Goal: Task Accomplishment & Management: Manage account settings

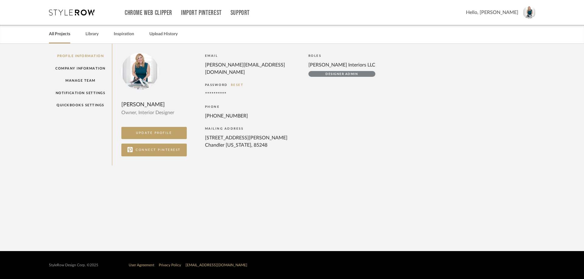
click at [67, 36] on link "All Projects" at bounding box center [59, 34] width 21 height 8
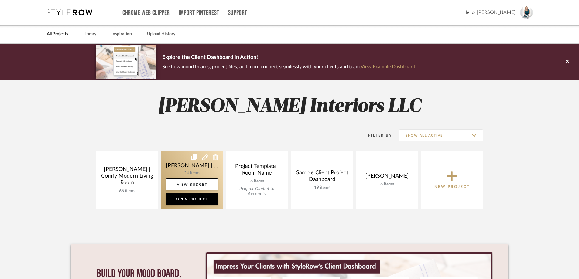
click at [206, 164] on link at bounding box center [192, 180] width 62 height 59
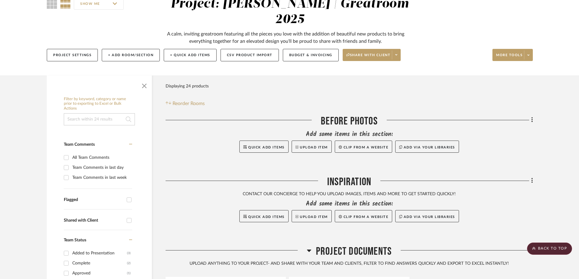
scroll to position [61, 0]
click at [532, 118] on icon at bounding box center [532, 120] width 1 height 5
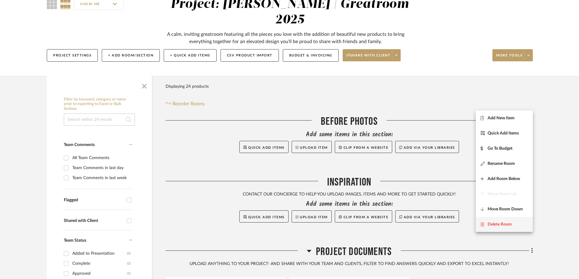
click at [503, 223] on span "Delete Room" at bounding box center [500, 224] width 24 height 5
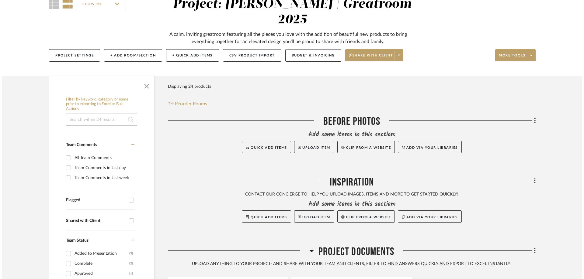
scroll to position [0, 0]
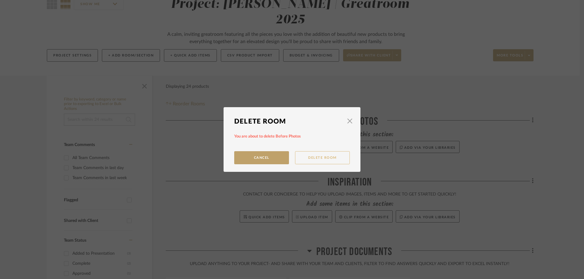
click at [313, 157] on button "Delete Room" at bounding box center [322, 157] width 55 height 13
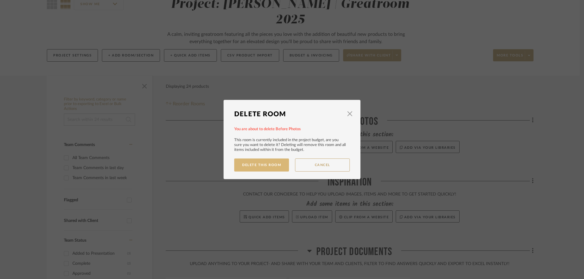
click at [268, 165] on button "Delete This Room" at bounding box center [261, 165] width 55 height 13
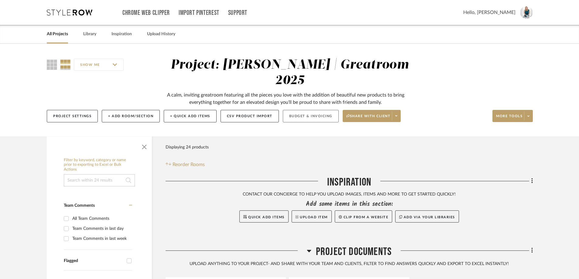
click at [319, 110] on button "Budget & Invoicing" at bounding box center [311, 116] width 56 height 12
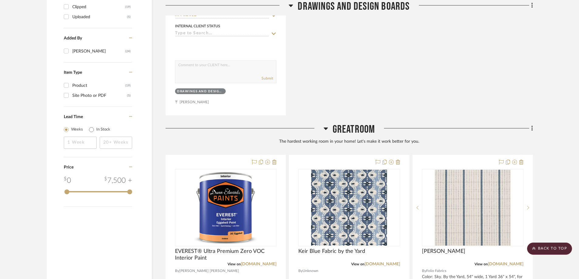
scroll to position [821, 0]
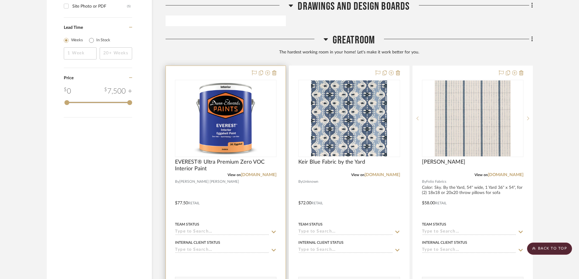
click at [281, 66] on div at bounding box center [226, 199] width 120 height 266
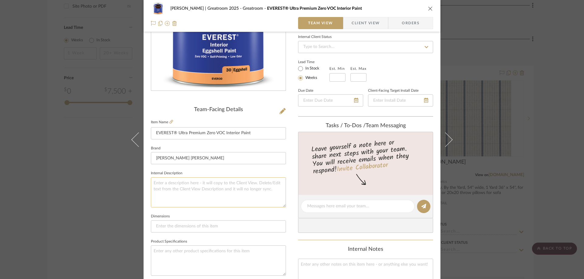
scroll to position [91, 0]
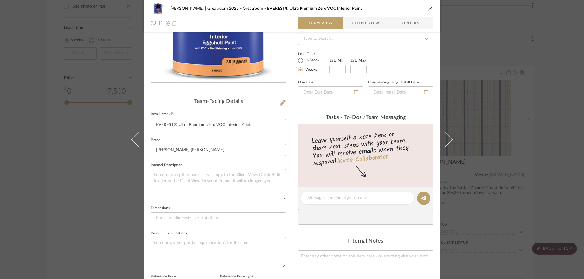
click at [195, 176] on textarea at bounding box center [218, 184] width 135 height 30
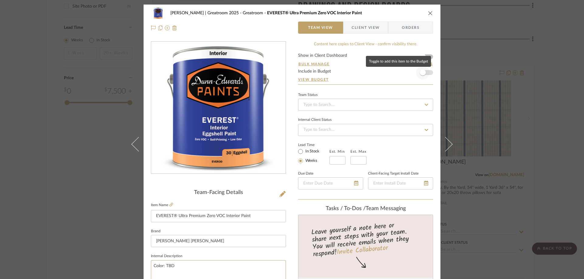
type textarea "Color: TBD"
click at [420, 71] on span "button" at bounding box center [422, 73] width 6 height 6
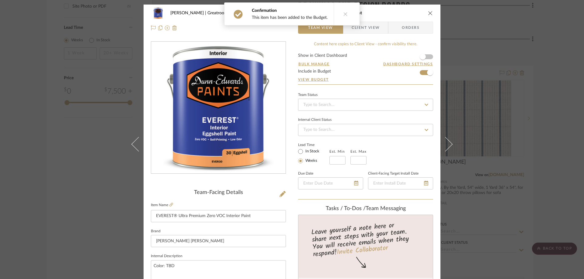
click at [343, 11] on button at bounding box center [344, 14] width 23 height 22
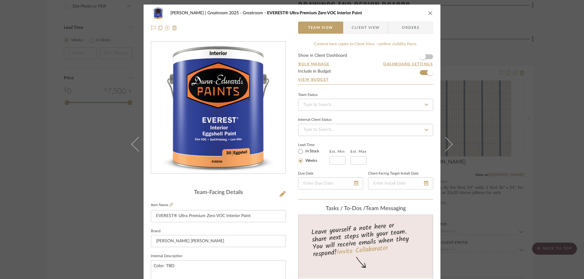
click at [429, 12] on icon "close" at bounding box center [430, 13] width 5 height 5
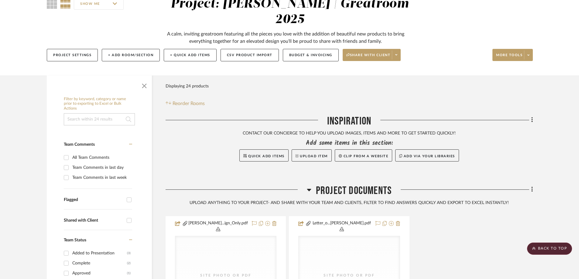
scroll to position [61, 0]
click at [318, 49] on button "Budget & Invoicing" at bounding box center [311, 55] width 56 height 12
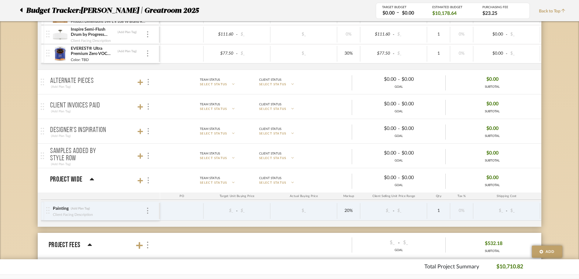
scroll to position [577, 0]
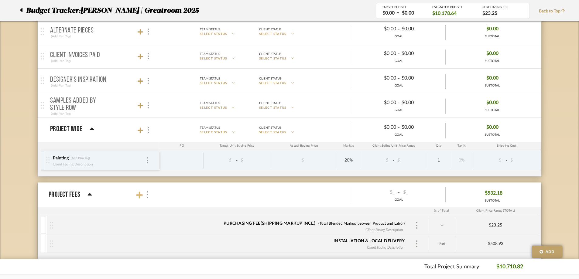
click at [139, 194] on icon at bounding box center [139, 195] width 7 height 8
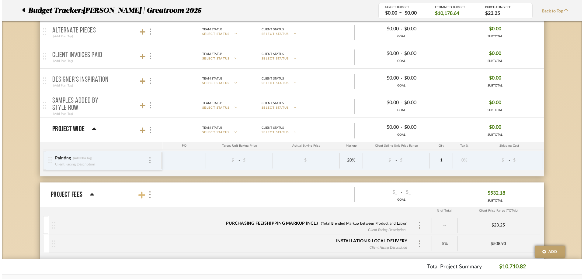
scroll to position [0, 0]
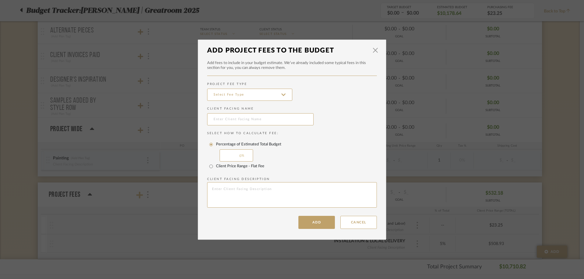
click at [139, 194] on div "× Add Project Fees to the Budget Add fees to include in your budget estimate. W…" at bounding box center [292, 139] width 584 height 279
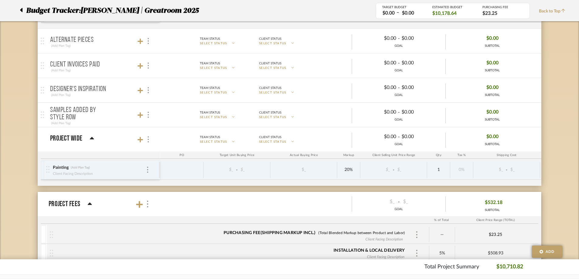
scroll to position [571, 0]
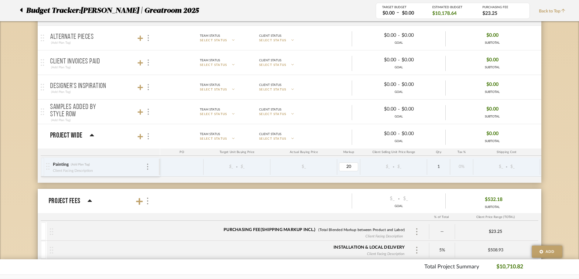
type input "0"
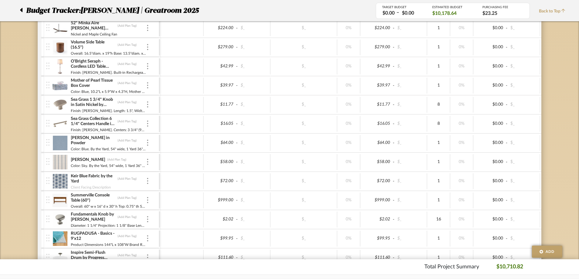
scroll to position [365, 0]
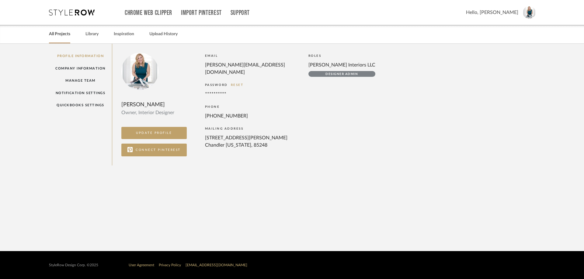
click at [61, 35] on link "All Projects" at bounding box center [59, 34] width 21 height 8
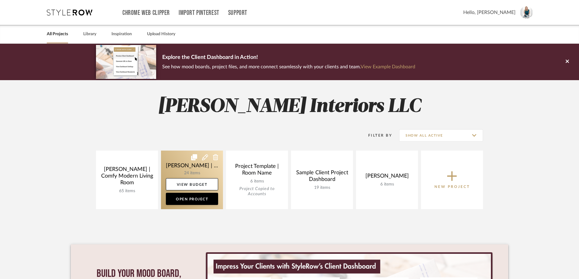
click at [169, 165] on link at bounding box center [192, 180] width 62 height 59
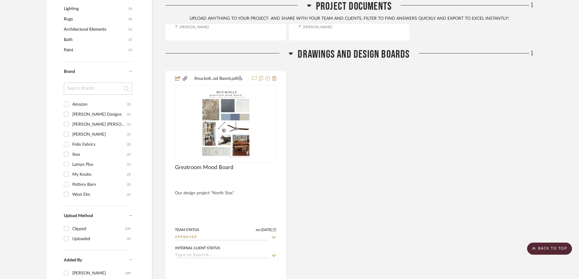
scroll to position [456, 0]
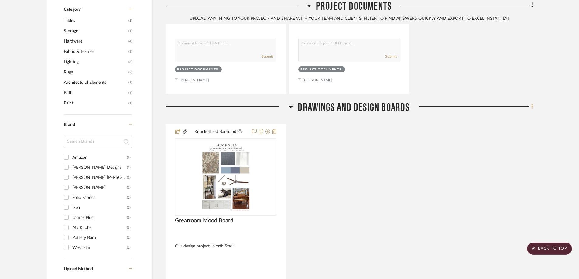
click at [532, 104] on icon at bounding box center [532, 106] width 1 height 5
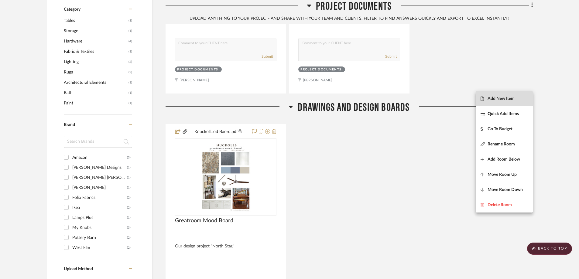
click at [510, 97] on span "Add New Item" at bounding box center [501, 98] width 27 height 5
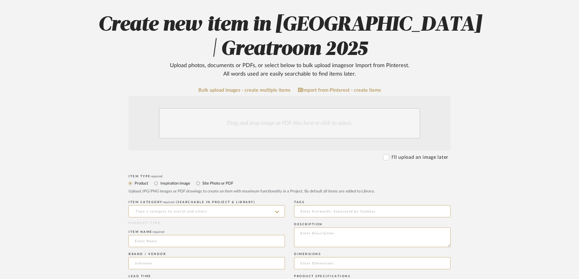
scroll to position [61, 0]
click at [198, 183] on input "Site Photo or PDF" at bounding box center [198, 183] width 7 height 7
radio input "true"
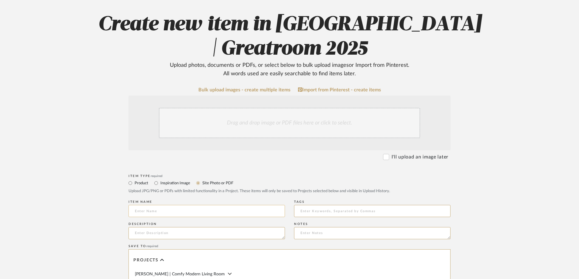
click at [169, 208] on input at bounding box center [207, 211] width 157 height 12
type input "[PERSON_NAME] Greatroom Color Scheme"
click at [221, 236] on textarea at bounding box center [207, 233] width 157 height 12
click at [187, 234] on textarea "All the colors of your room in once place" at bounding box center [207, 233] width 157 height 12
click at [176, 234] on textarea "All the colors of your room in once place" at bounding box center [207, 233] width 157 height 12
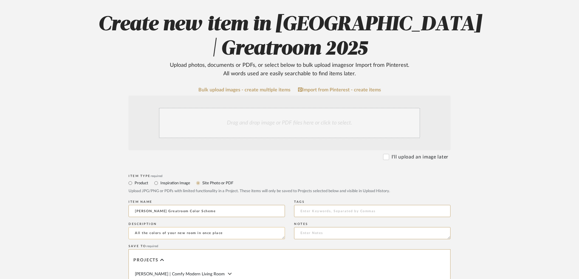
click at [196, 231] on textarea "All the colors of your new room in once place" at bounding box center [207, 233] width 157 height 12
click at [246, 235] on textarea "All the colors of your new room shown in once place" at bounding box center [207, 233] width 157 height 12
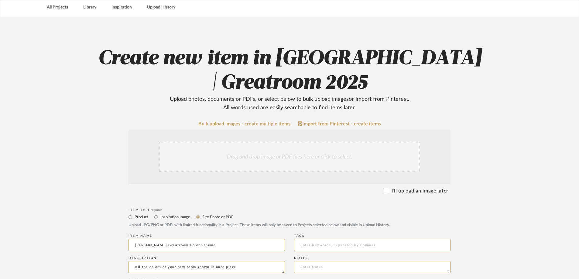
scroll to position [0, 0]
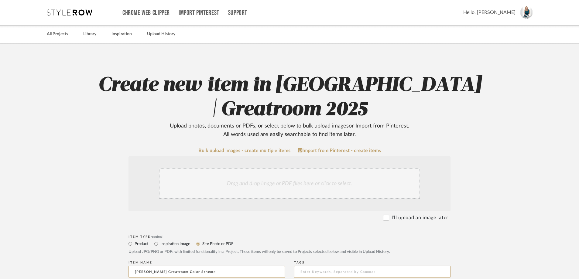
type textarea "All the colors of your new room shown in once place"
click at [302, 186] on div "Drag and drop image or PDF files here or click to select." at bounding box center [289, 184] width 261 height 30
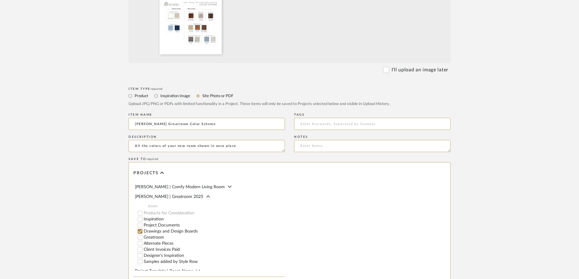
scroll to position [308, 0]
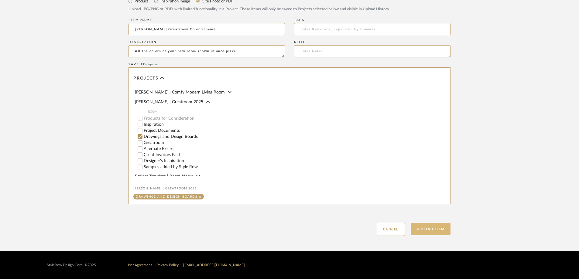
click at [430, 227] on button "Upload Item" at bounding box center [431, 229] width 40 height 12
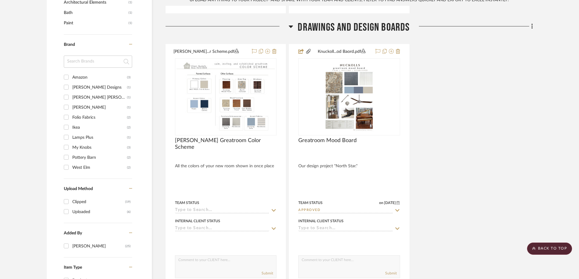
scroll to position [506, 0]
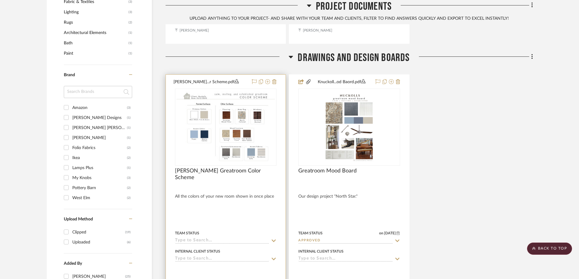
click at [279, 75] on div at bounding box center [226, 208] width 120 height 266
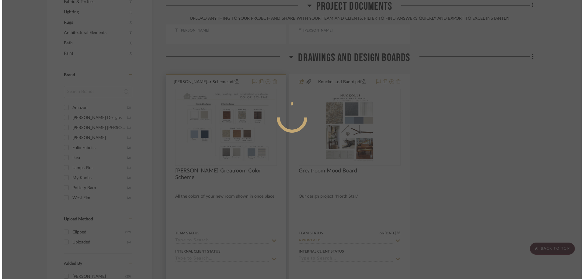
scroll to position [0, 0]
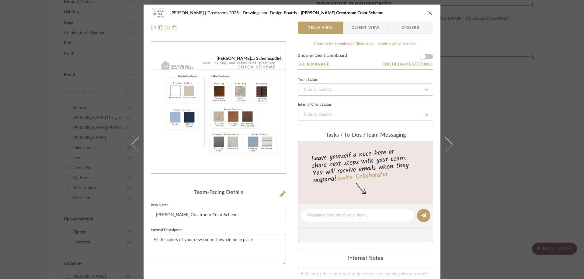
click at [429, 14] on icon "close" at bounding box center [430, 13] width 5 height 5
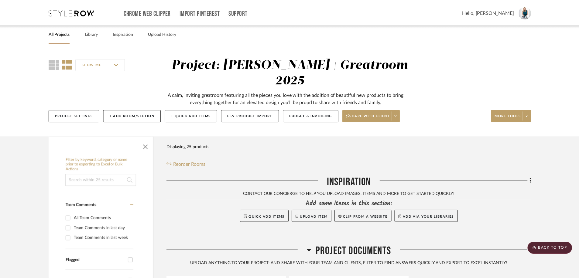
scroll to position [506, 0]
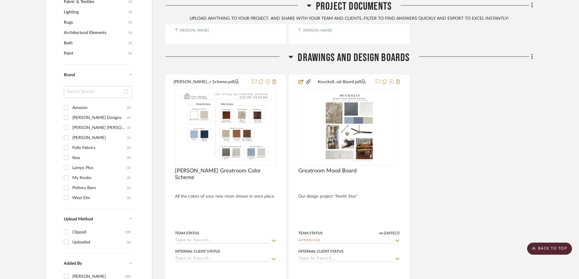
click at [531, 52] on fa-icon at bounding box center [531, 57] width 4 height 10
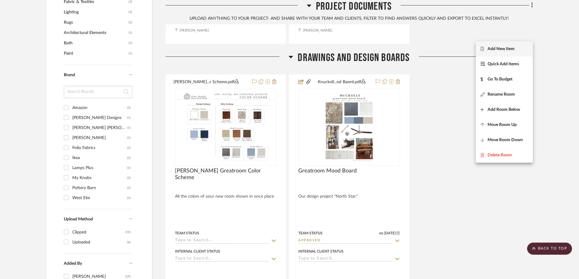
click at [514, 52] on button "Add New Item" at bounding box center [504, 48] width 57 height 15
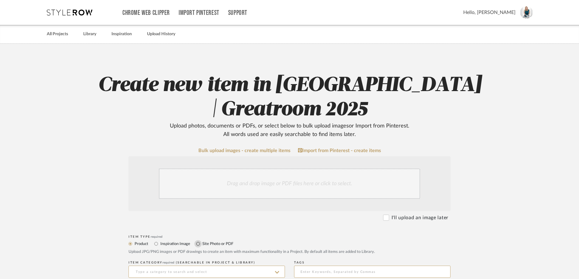
click at [199, 242] on input "Site Photo or PDF" at bounding box center [198, 243] width 7 height 7
radio input "true"
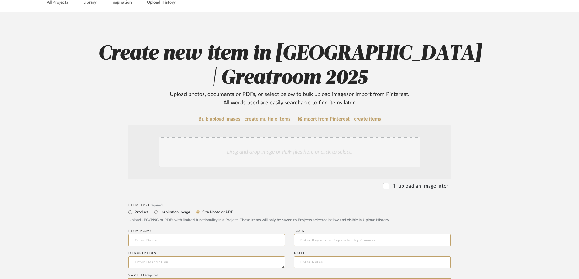
scroll to position [61, 0]
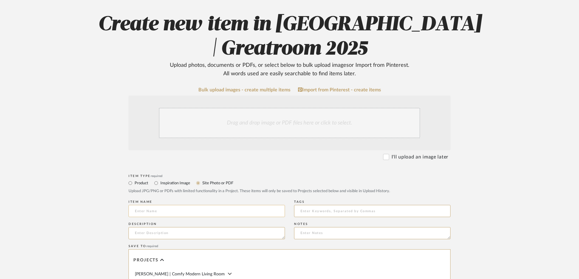
click at [200, 214] on input at bounding box center [207, 211] width 157 height 12
type input "Preliminary Paint Schedule"
click at [204, 234] on textarea at bounding box center [207, 233] width 157 height 12
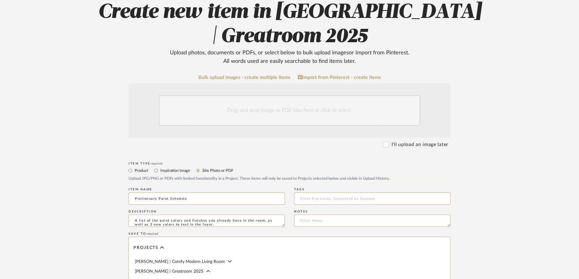
scroll to position [30, 0]
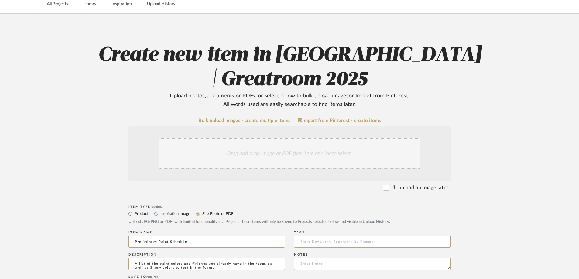
type textarea "A list of the paint colors and finishes you already have in the room, as well a…"
click at [255, 158] on div "Drag and drop image or PDF files here or click to select." at bounding box center [289, 154] width 261 height 30
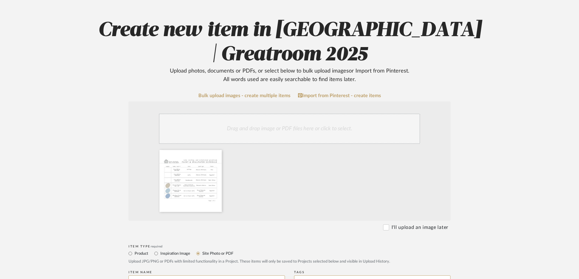
scroll to position [121, 0]
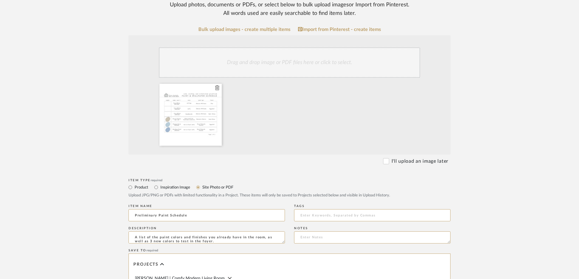
click at [211, 116] on div at bounding box center [191, 115] width 62 height 62
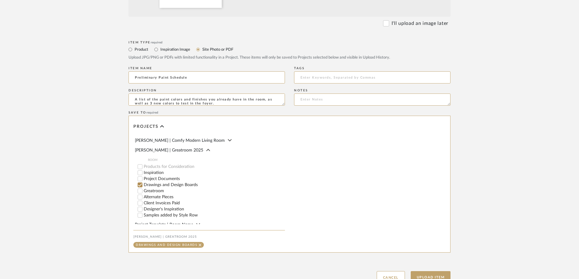
scroll to position [304, 0]
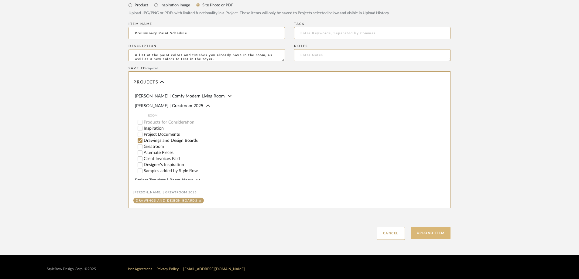
click at [438, 235] on button "Upload Item" at bounding box center [431, 233] width 40 height 12
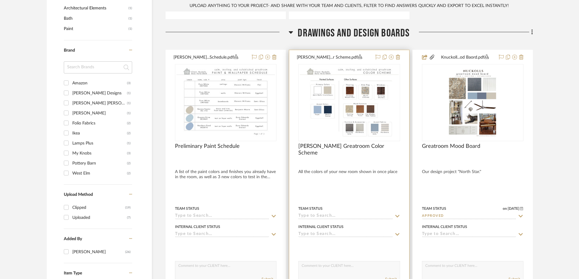
scroll to position [536, 0]
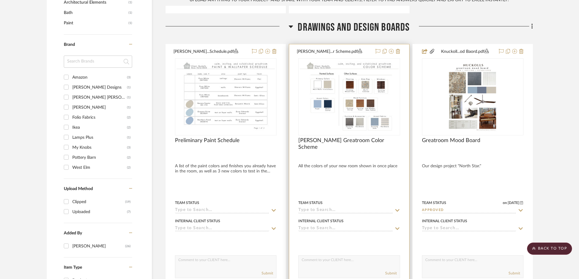
click at [384, 145] on div at bounding box center [349, 177] width 120 height 266
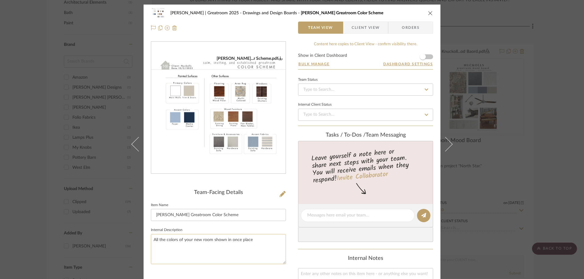
click at [251, 238] on textarea "All the colors of your new room shown in once place" at bounding box center [218, 249] width 135 height 30
type textarea "All the colors of your new room shown in once place."
click at [429, 14] on icon "close" at bounding box center [430, 13] width 5 height 5
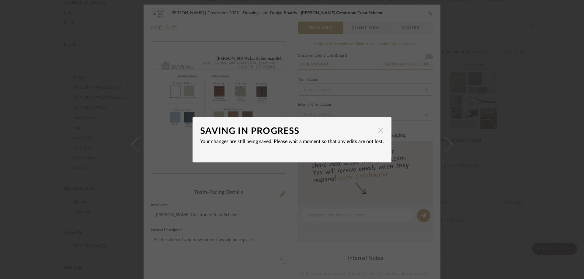
click at [377, 129] on span "button" at bounding box center [380, 131] width 12 height 12
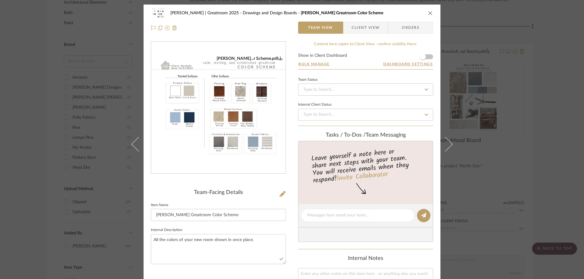
click at [428, 14] on icon "close" at bounding box center [430, 13] width 5 height 5
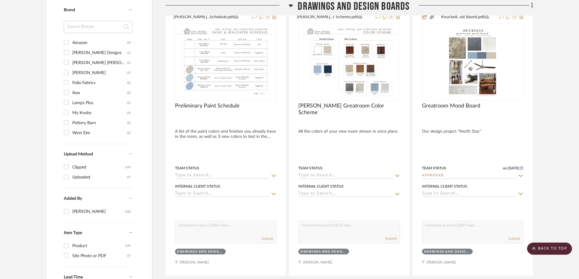
scroll to position [517, 0]
